Goal: Information Seeking & Learning: Check status

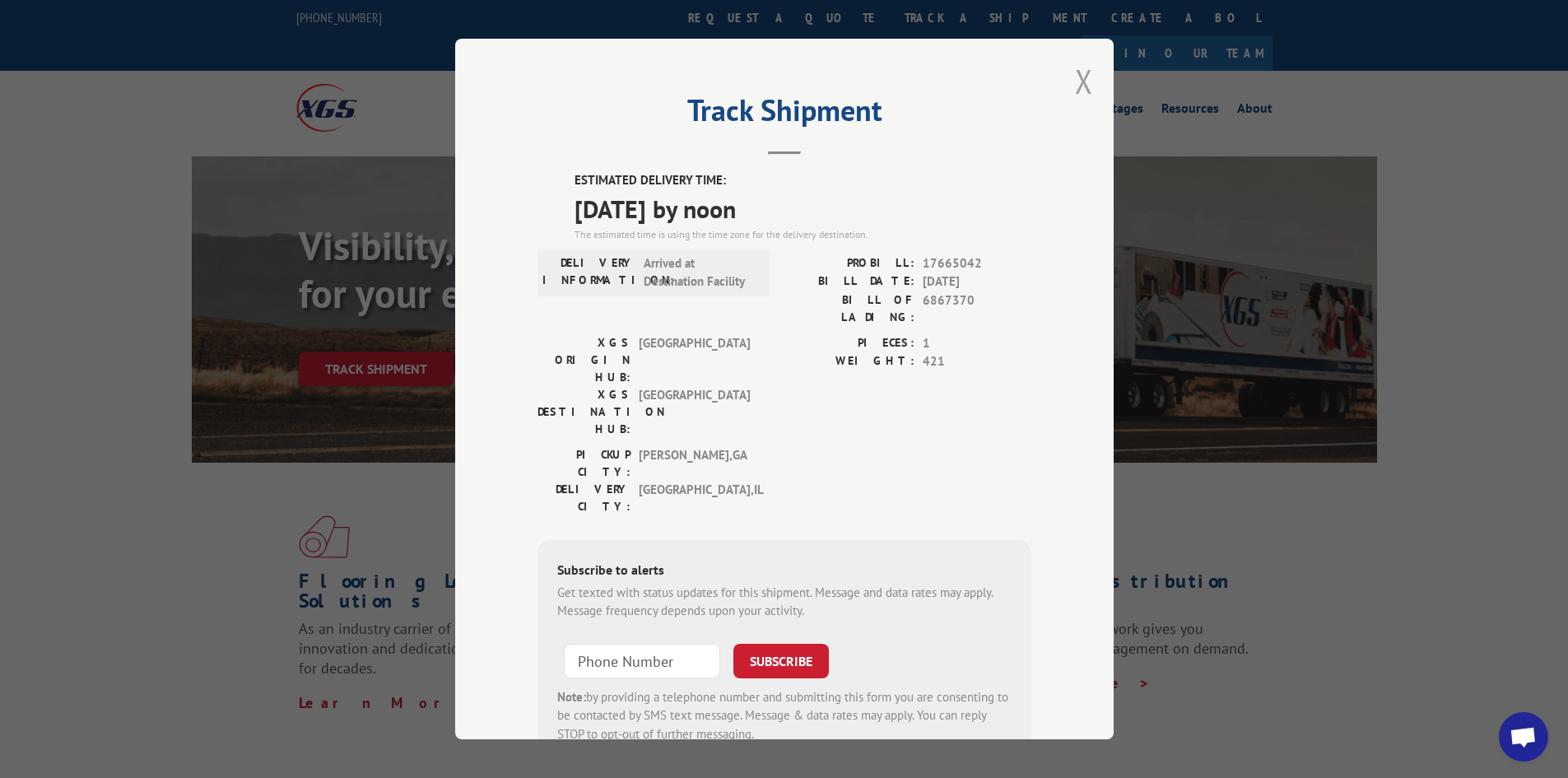
click at [1080, 78] on button "Close modal" at bounding box center [1084, 81] width 18 height 44
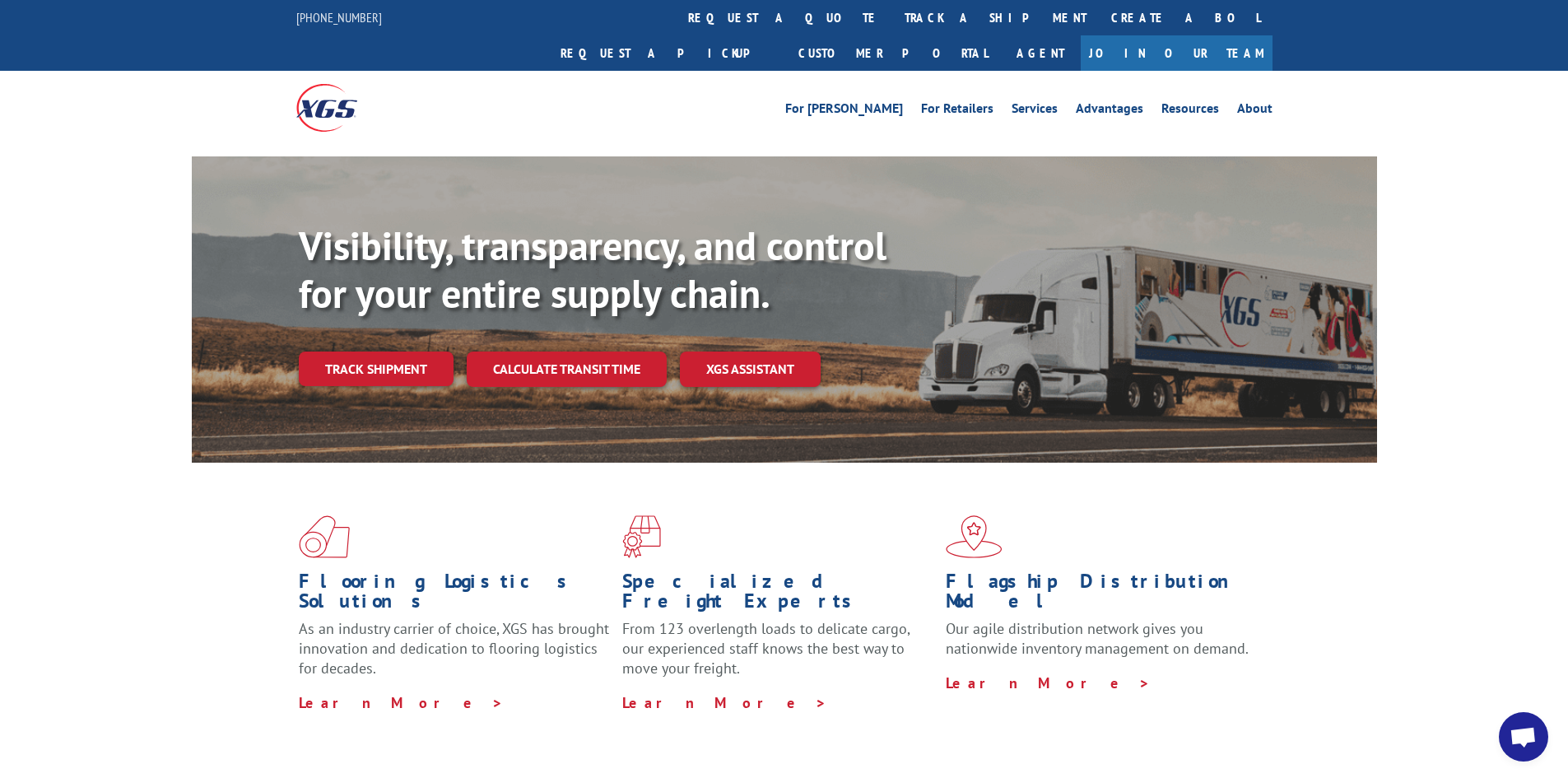
drag, startPoint x: 729, startPoint y: 14, endPoint x: 734, endPoint y: 25, distance: 12.1
click at [892, 14] on link "track a shipment" at bounding box center [995, 18] width 206 height 35
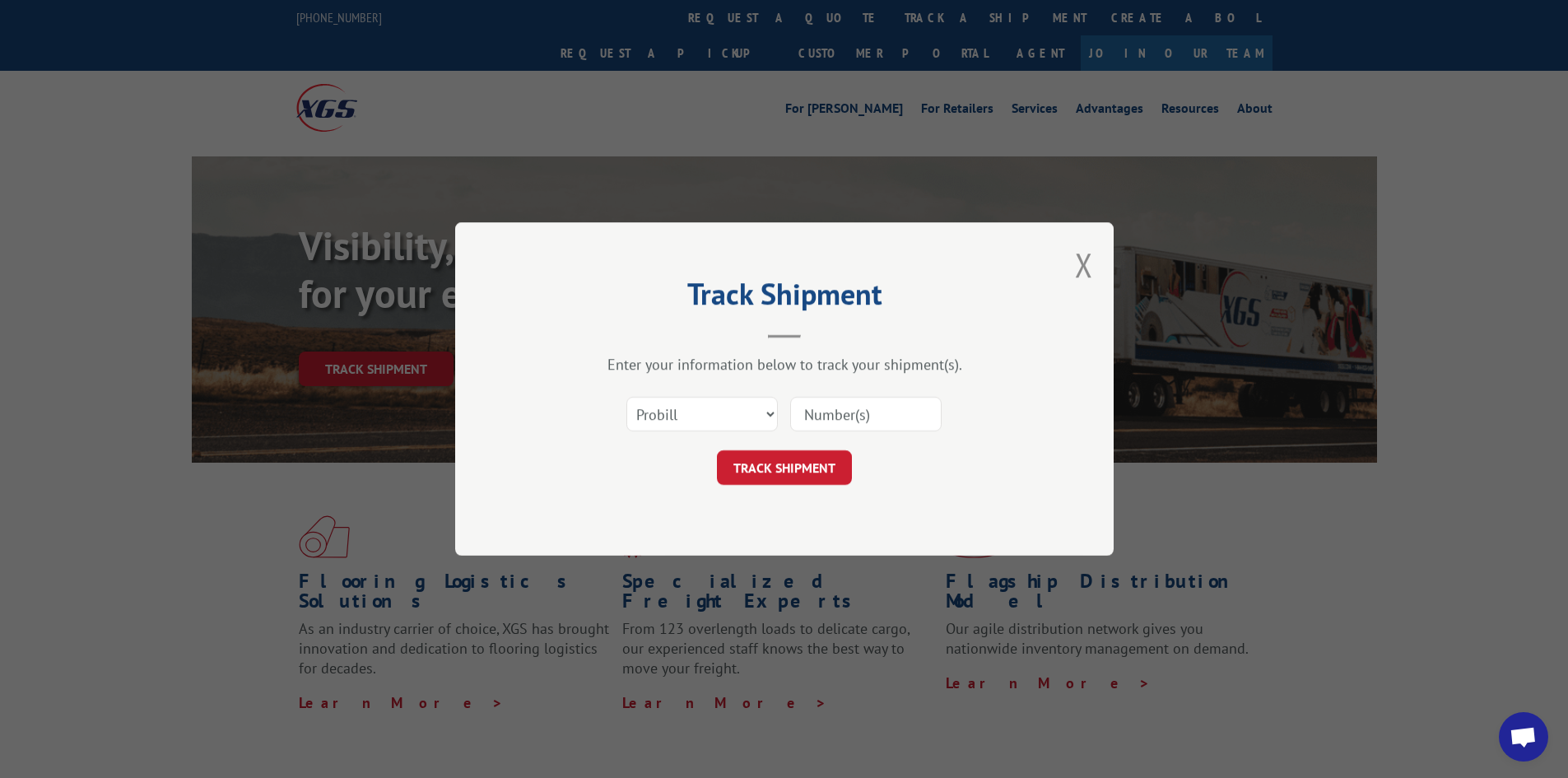
click at [882, 418] on input at bounding box center [867, 414] width 152 height 35
click at [693, 413] on select "Select category... Probill BOL PO" at bounding box center [702, 414] width 152 height 35
click at [626, 397] on select "Select category... Probill BOL PO" at bounding box center [702, 414] width 152 height 35
click at [659, 422] on select "Select category... Probill BOL PO" at bounding box center [702, 414] width 152 height 35
select select "po"
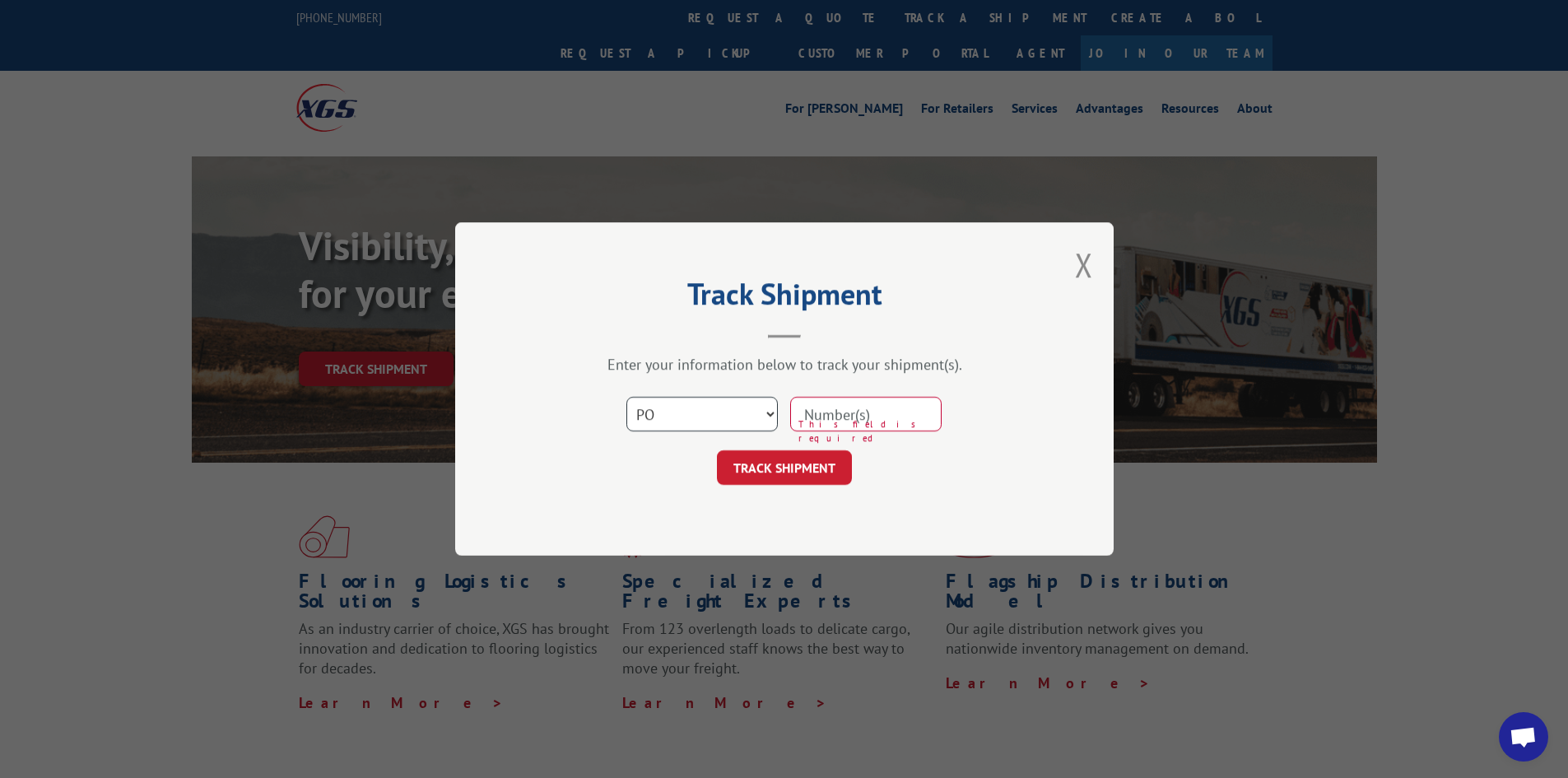
click at [626, 397] on select "Select category... Probill BOL PO" at bounding box center [702, 414] width 152 height 35
click at [823, 416] on input at bounding box center [867, 414] width 152 height 35
type input "40517956"
click at [717, 450] on button "TRACK SHIPMENT" at bounding box center [784, 468] width 135 height 35
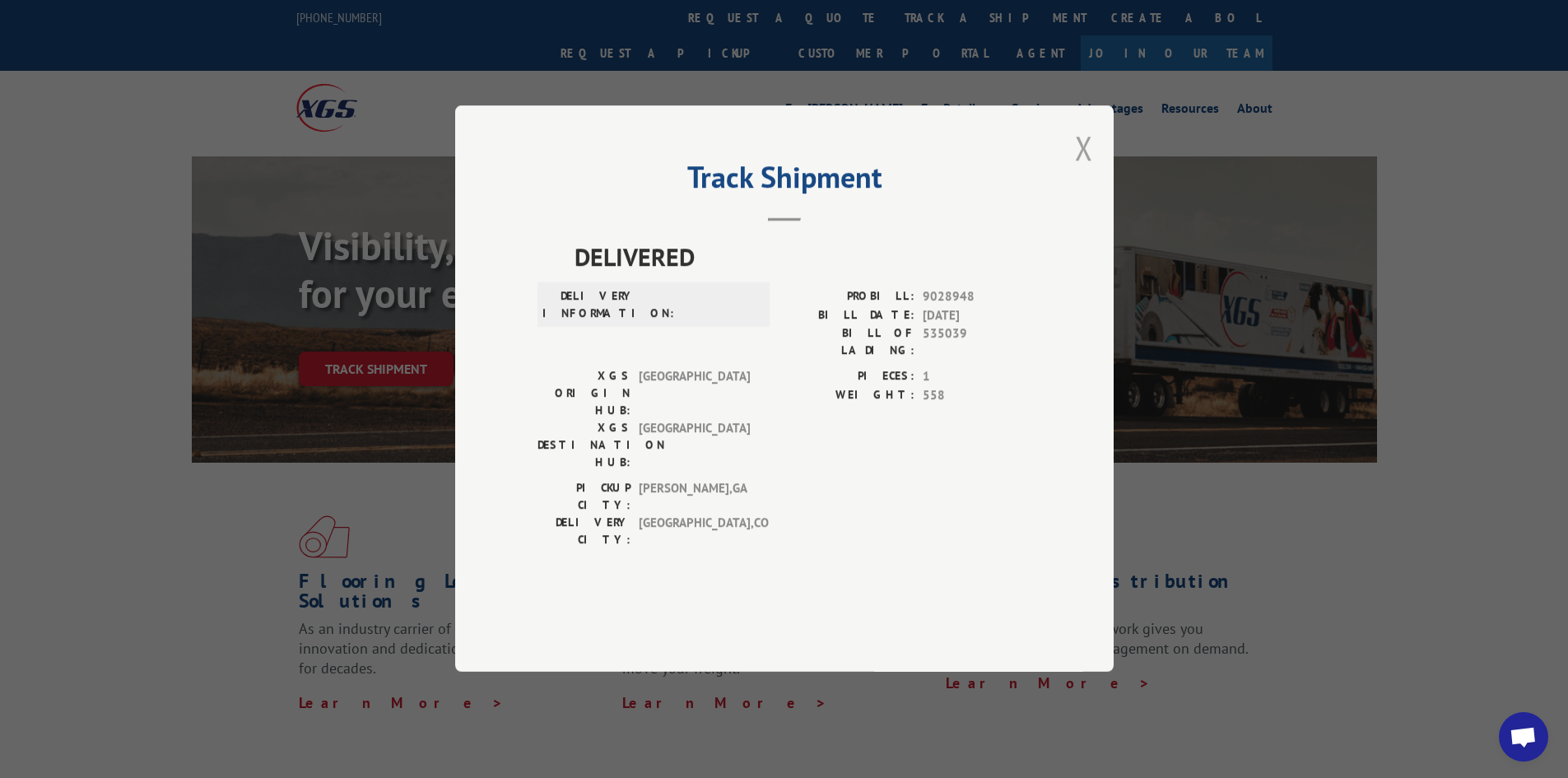
click at [1080, 169] on button "Close modal" at bounding box center [1084, 147] width 18 height 44
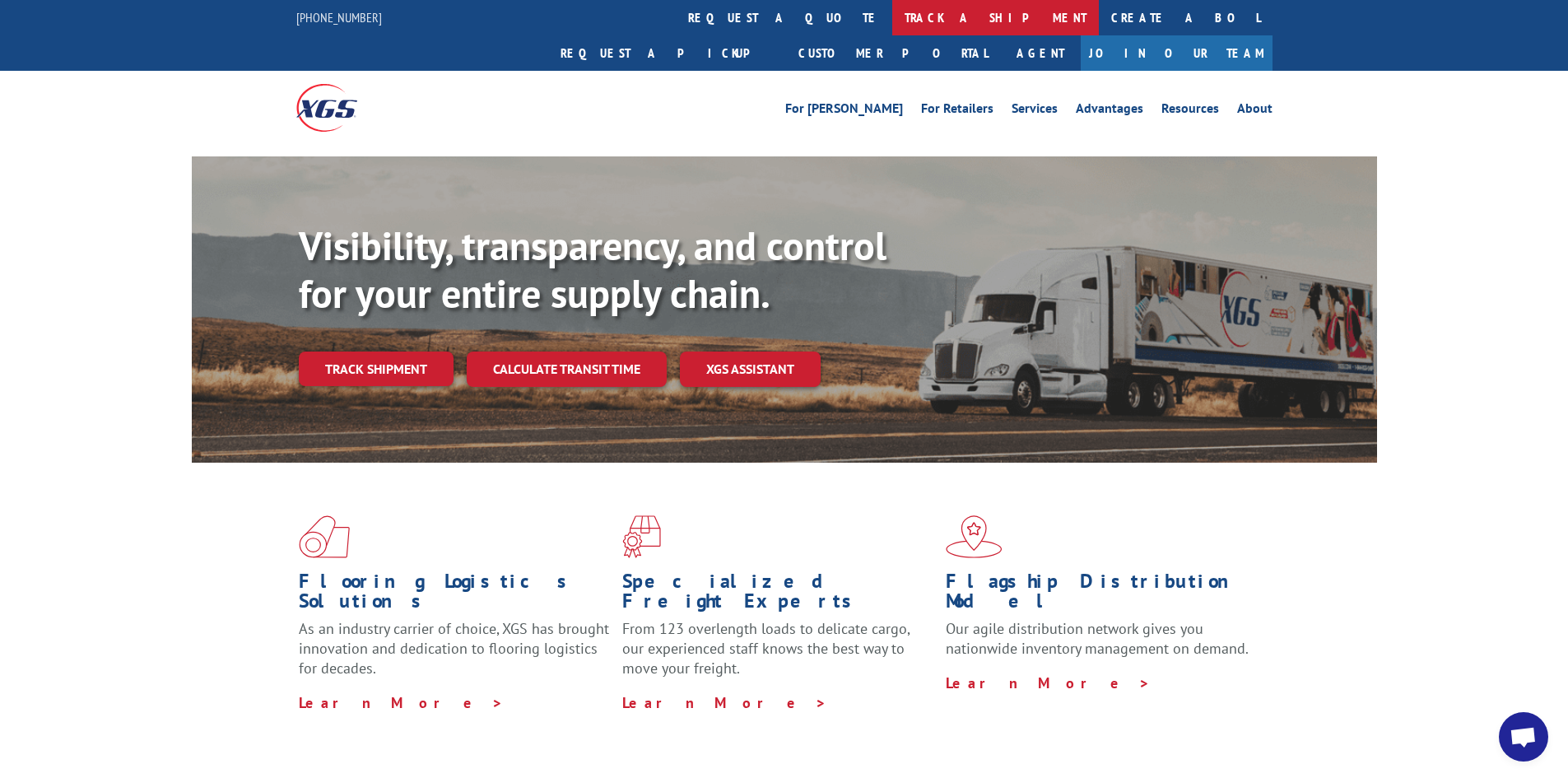
click at [892, 19] on link "track a shipment" at bounding box center [995, 18] width 206 height 35
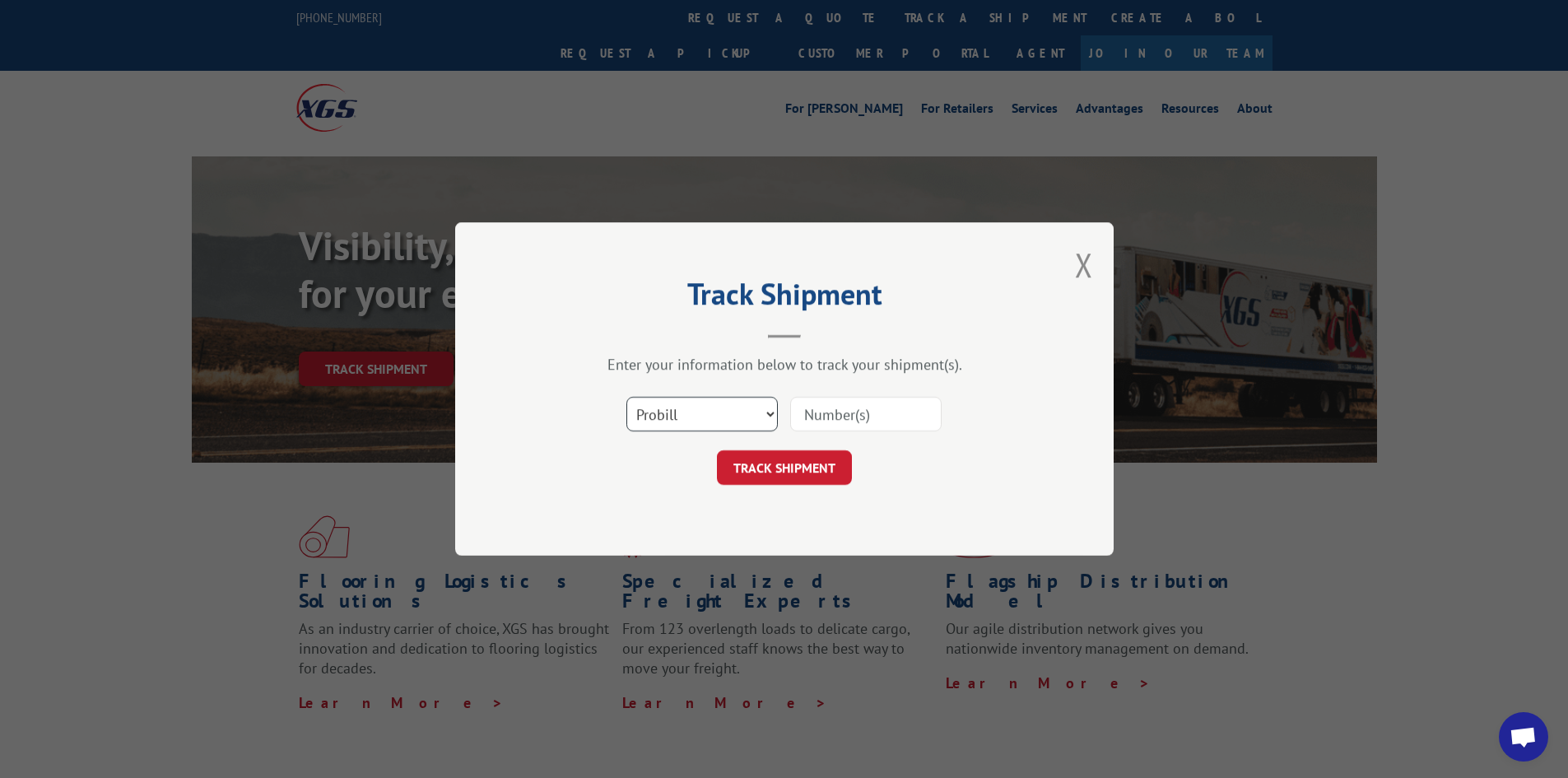
click at [676, 415] on select "Select category... Probill BOL PO" at bounding box center [702, 414] width 152 height 35
select select "bol"
click at [626, 397] on select "Select category... Probill BOL PO" at bounding box center [702, 414] width 152 height 35
click at [839, 418] on input at bounding box center [867, 414] width 152 height 35
type input "455115"
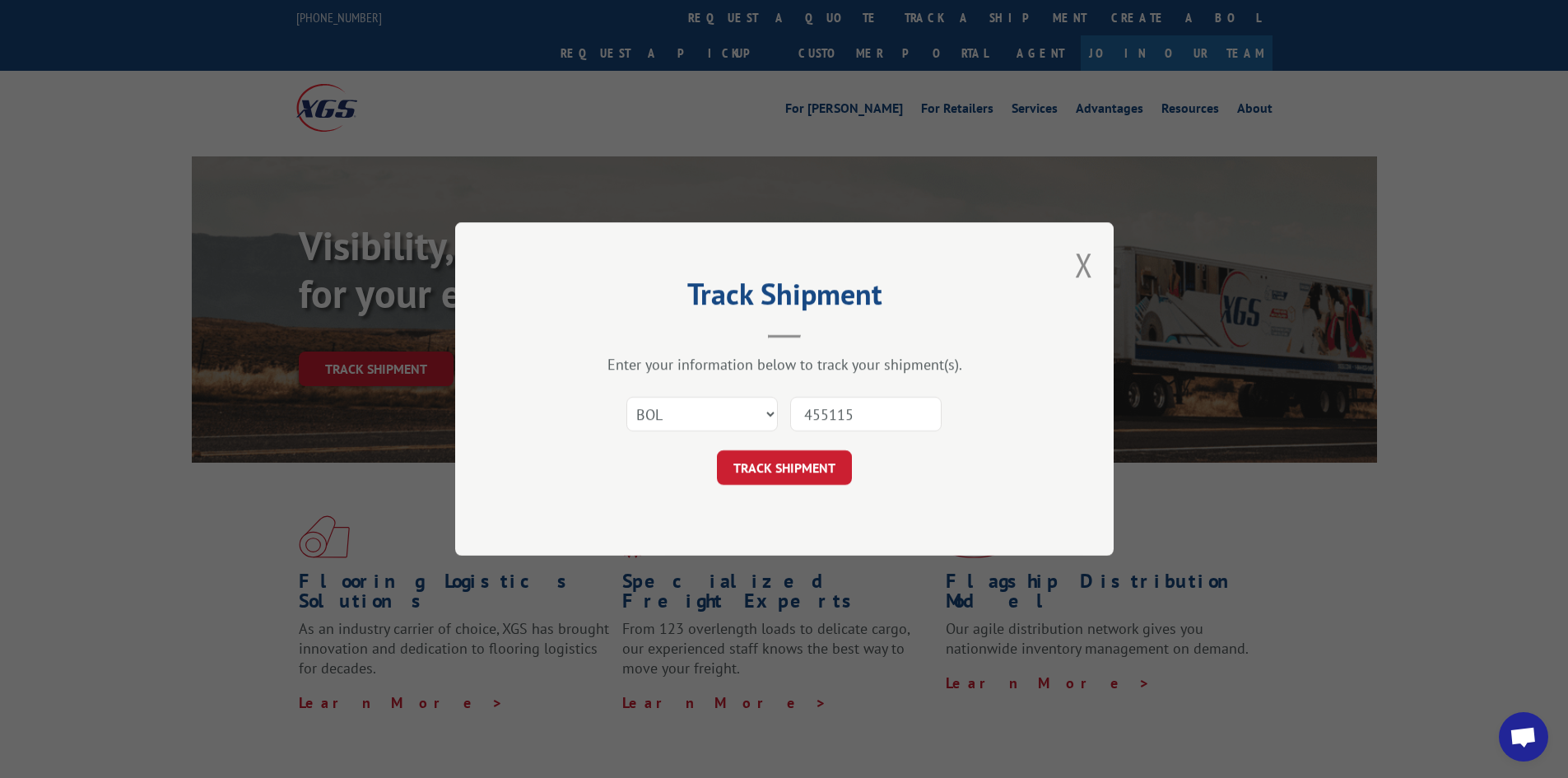
click at [717, 450] on button "TRACK SHIPMENT" at bounding box center [784, 468] width 135 height 35
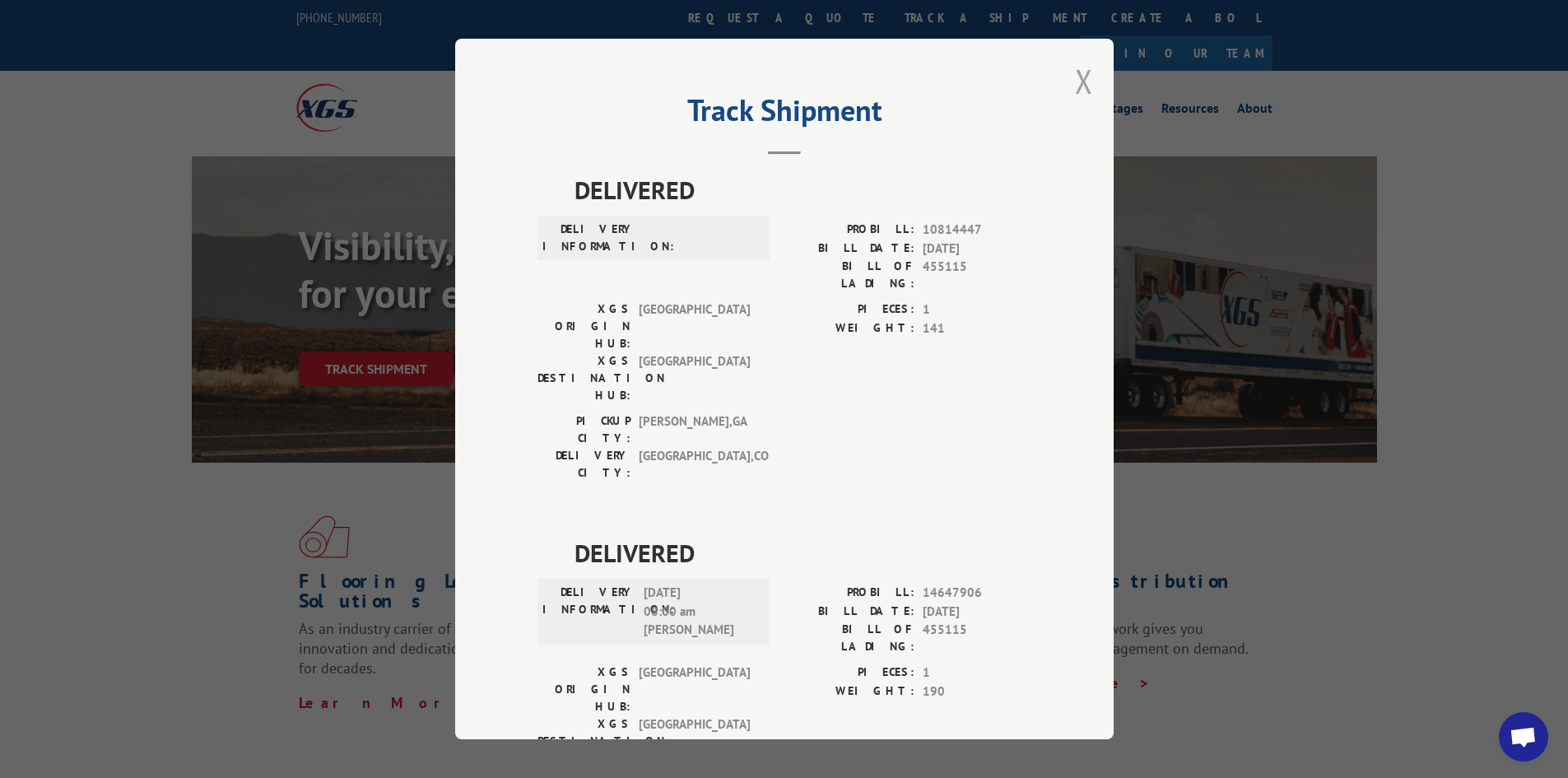
click at [1075, 82] on button "Close modal" at bounding box center [1084, 81] width 18 height 44
